Goal: Information Seeking & Learning: Learn about a topic

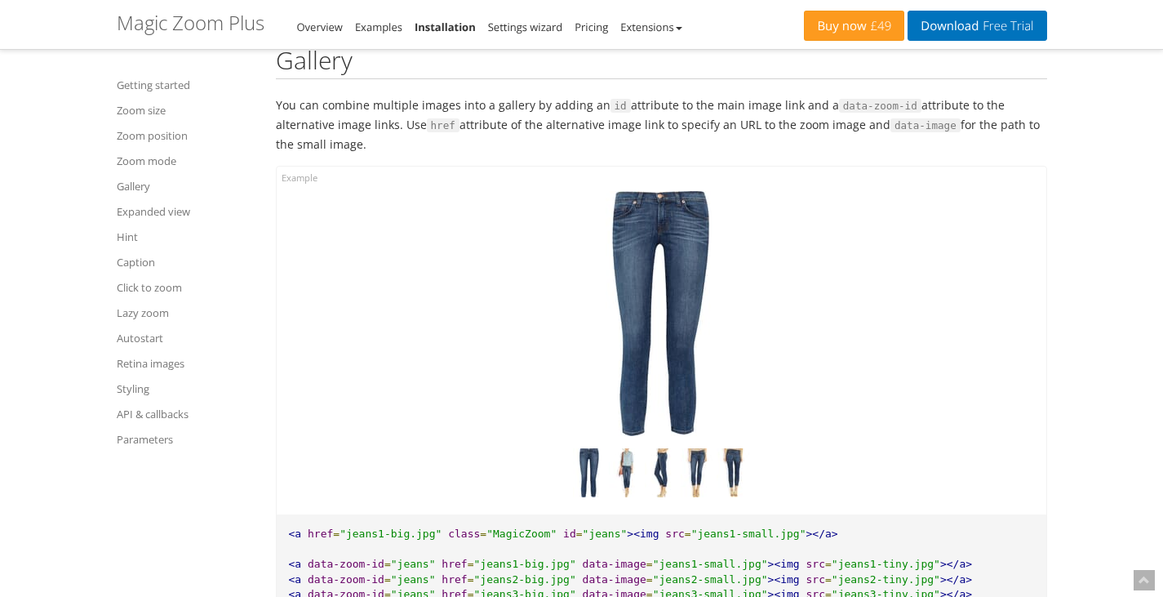
scroll to position [6316, 0]
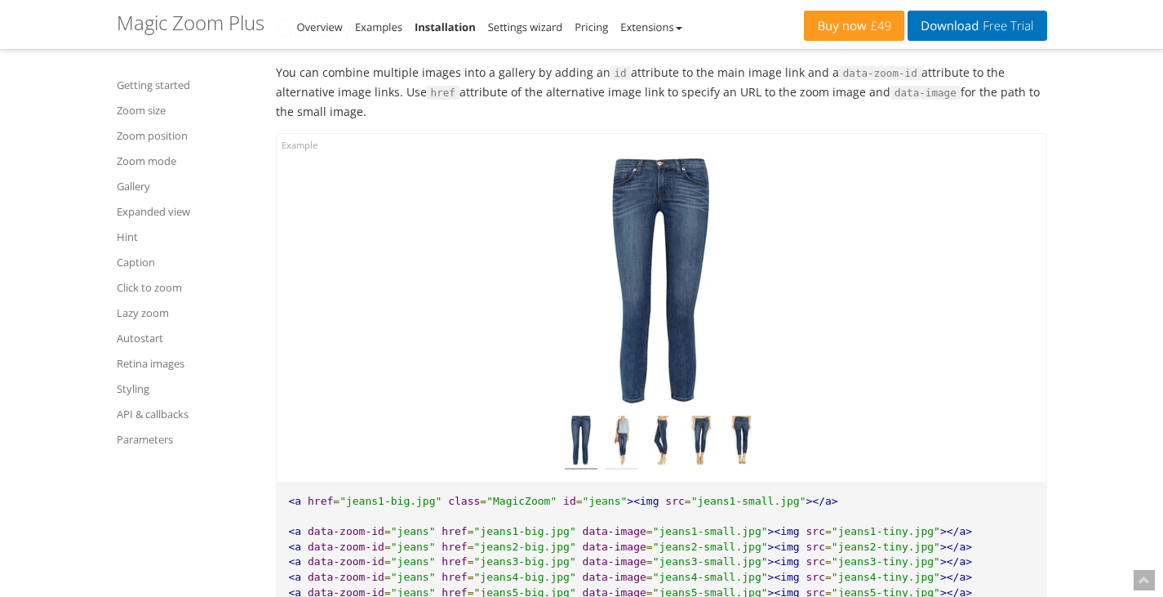
click at [617, 437] on img at bounding box center [621, 442] width 33 height 54
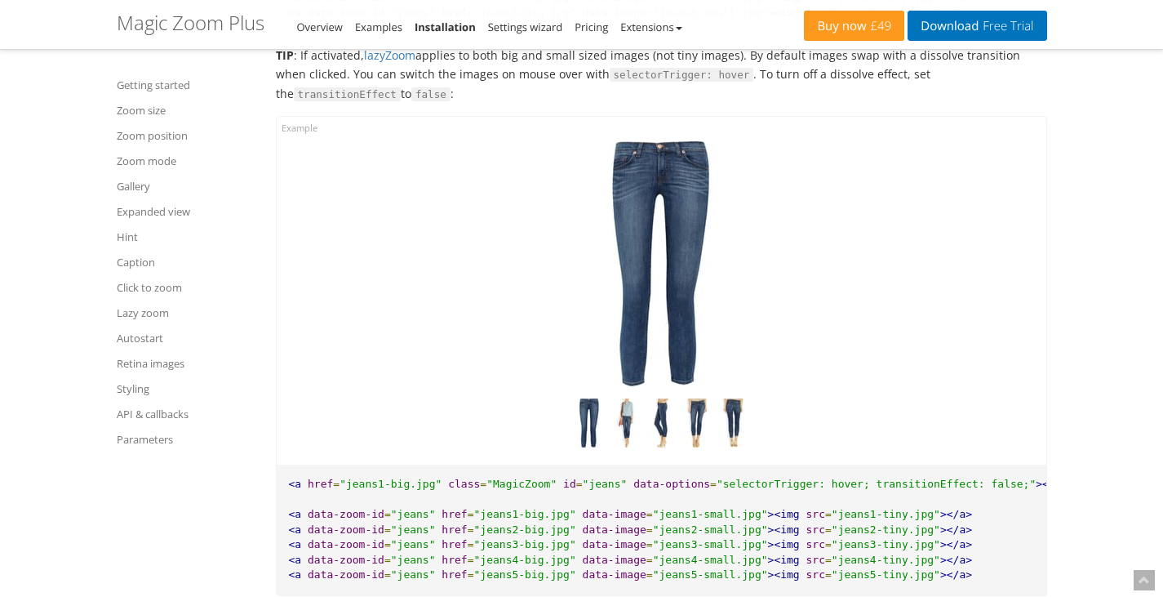
scroll to position [6896, 0]
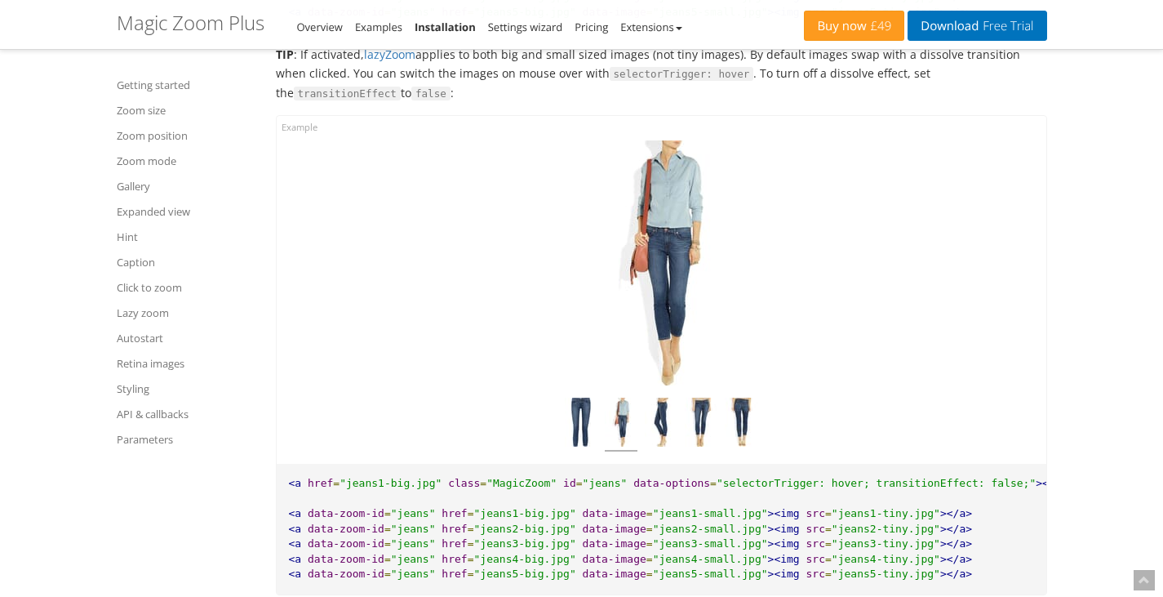
click at [618, 425] on img at bounding box center [621, 424] width 33 height 54
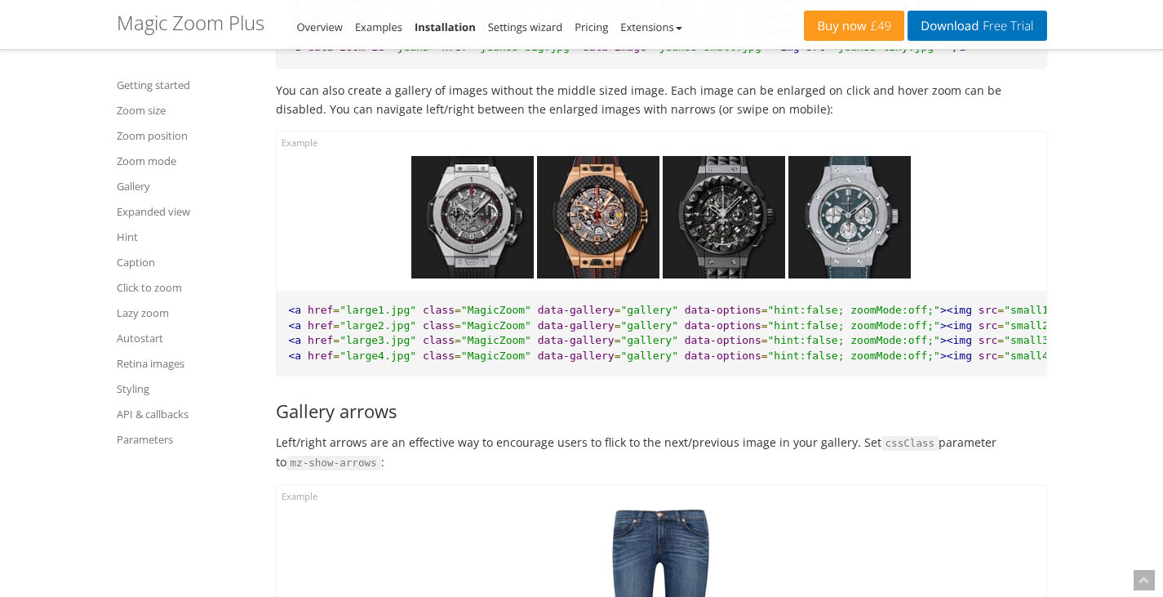
scroll to position [7442, 0]
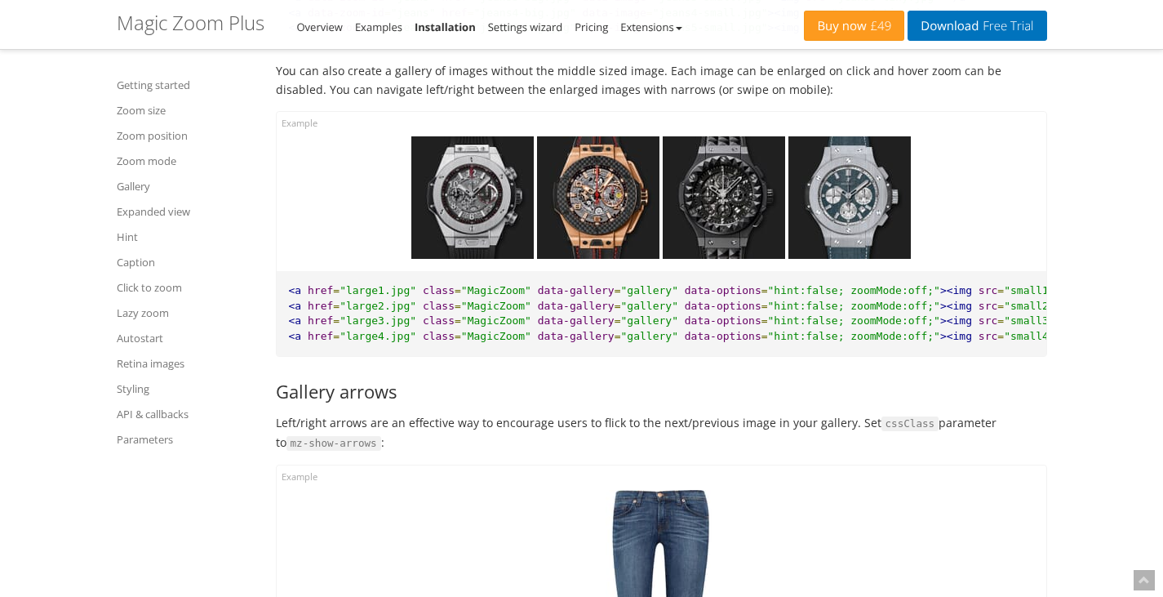
click at [461, 221] on img at bounding box center [472, 197] width 122 height 122
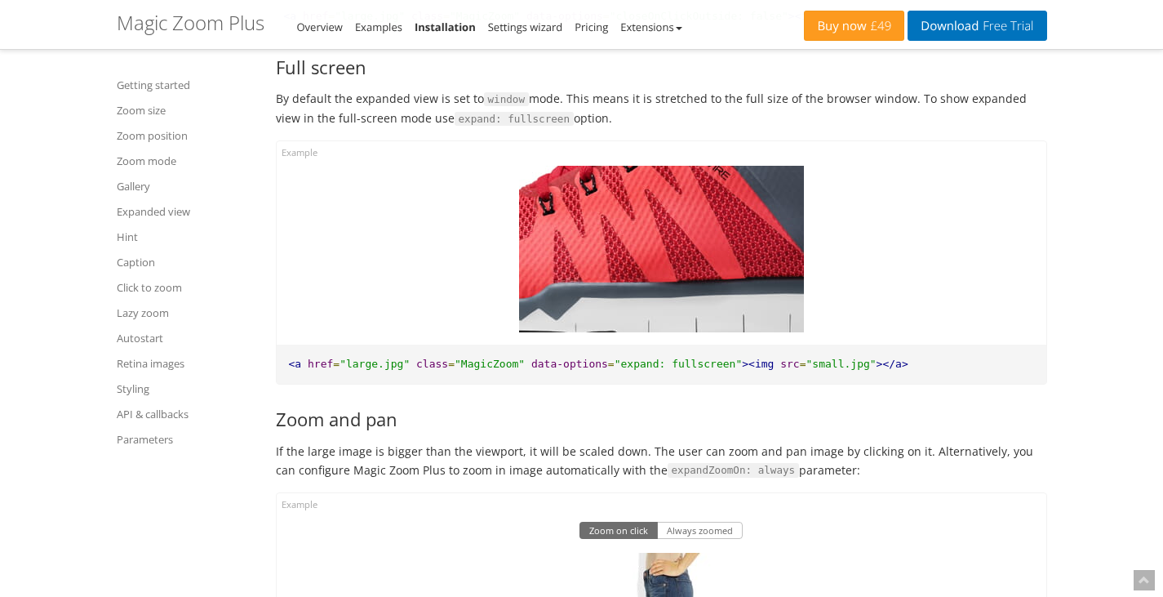
scroll to position [9645, 0]
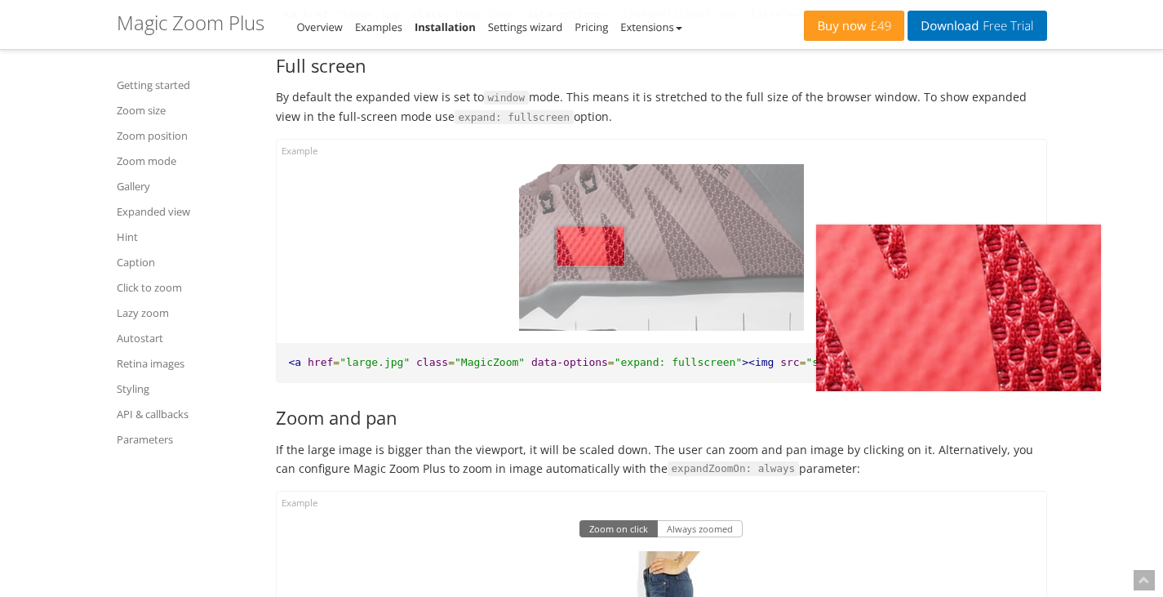
drag, startPoint x: 636, startPoint y: 303, endPoint x: 608, endPoint y: 344, distance: 49.8
click at [608, 330] on img at bounding box center [661, 247] width 285 height 166
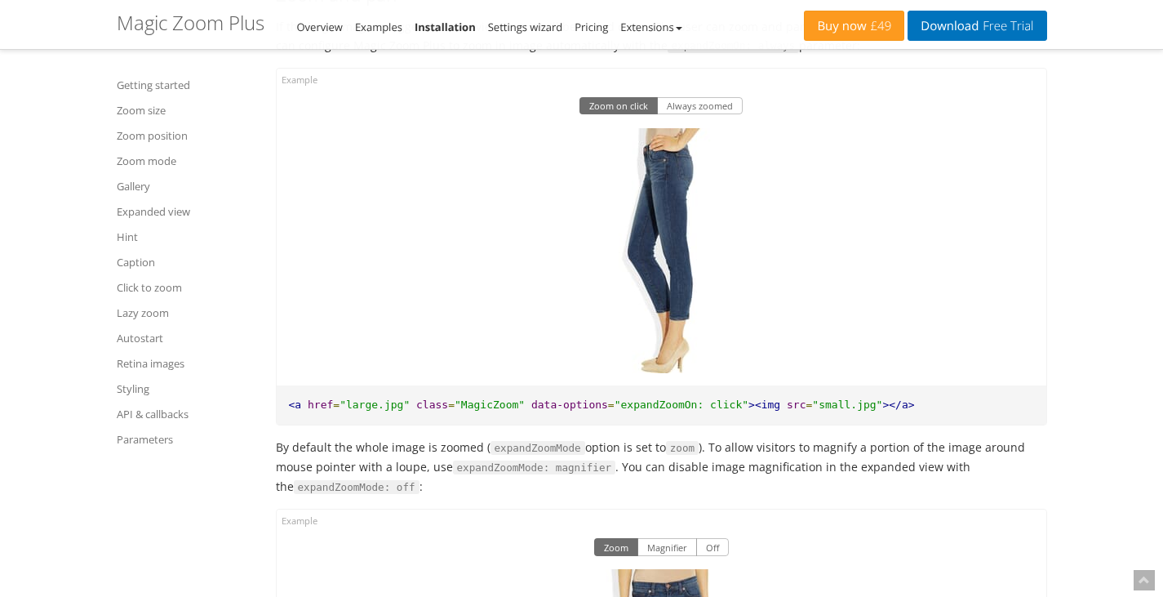
scroll to position [10079, 0]
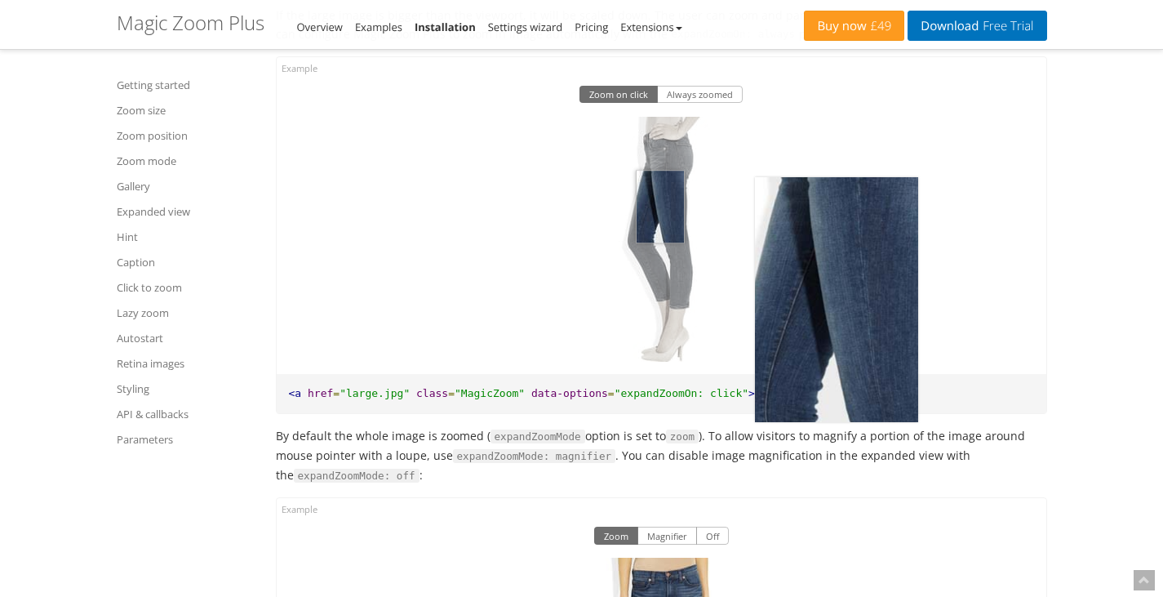
click at [660, 267] on img at bounding box center [660, 239] width 163 height 245
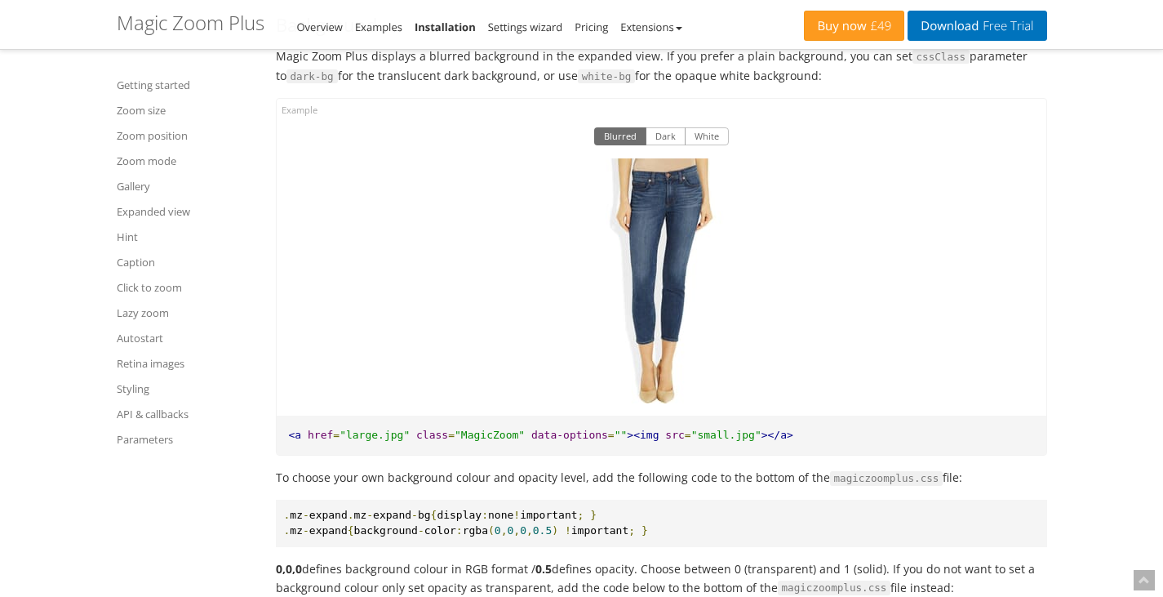
scroll to position [10948, 0]
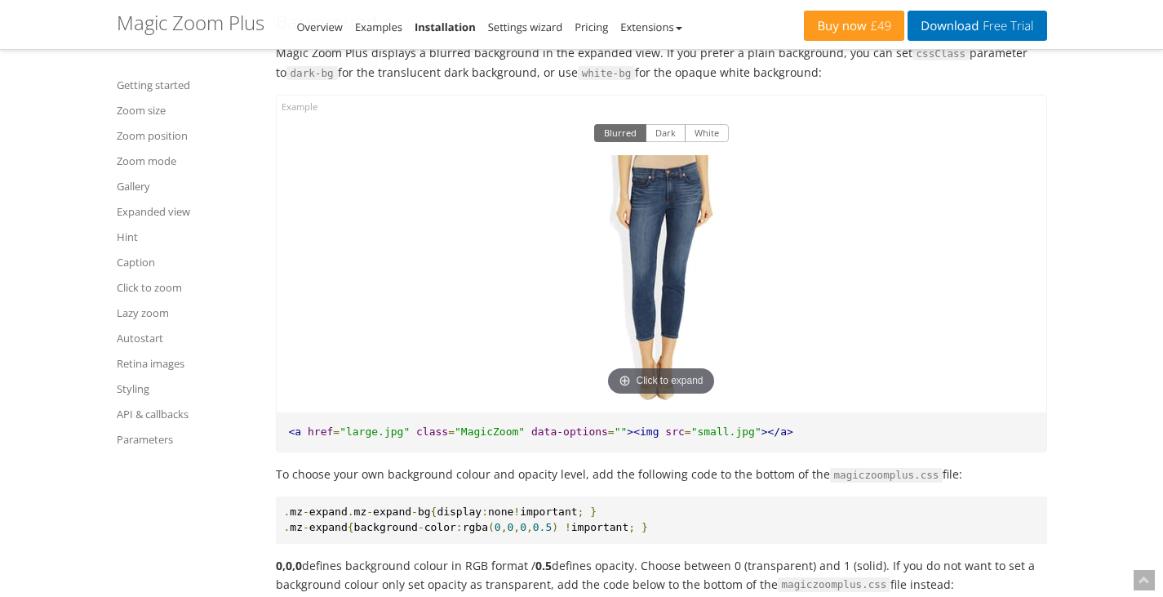
click at [667, 288] on img at bounding box center [660, 277] width 163 height 245
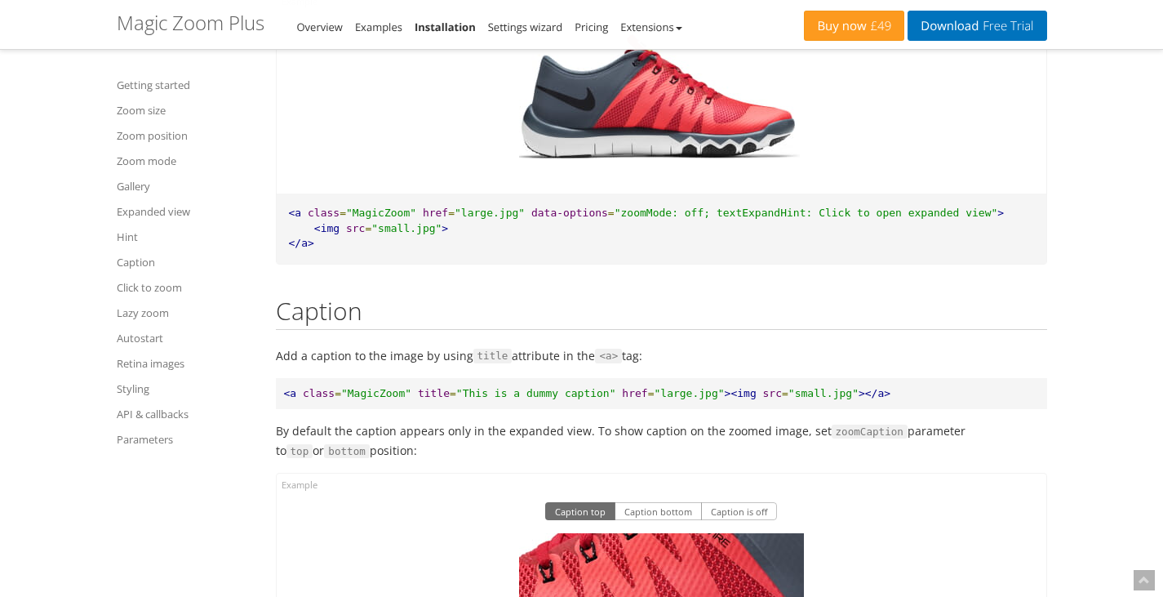
scroll to position [13585, 0]
